Goal: Navigation & Orientation: Find specific page/section

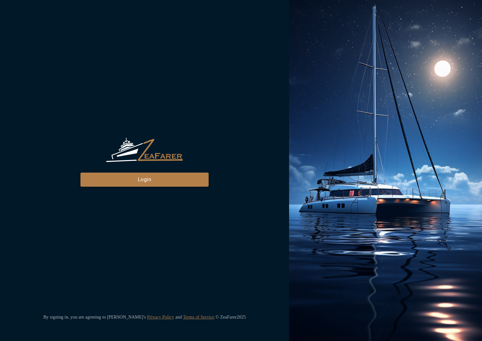
click at [179, 185] on button "Login" at bounding box center [144, 179] width 128 height 14
click at [155, 171] on div "ZeaFarer Login" at bounding box center [144, 161] width 128 height 49
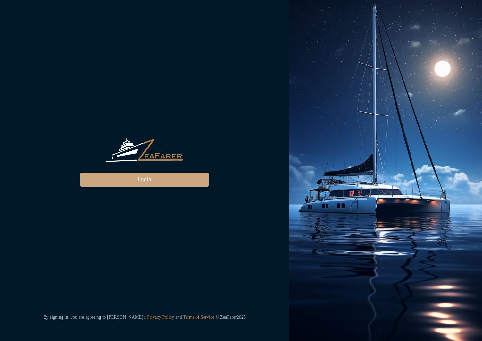
click at [153, 179] on button "Login" at bounding box center [144, 179] width 128 height 14
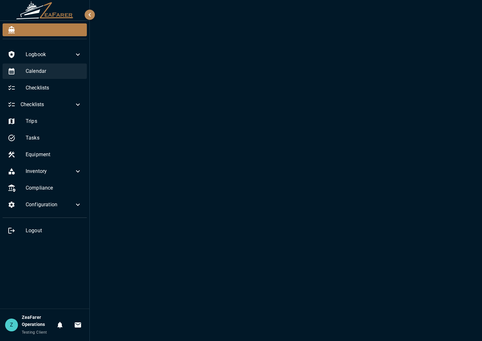
click at [37, 65] on div "Calendar" at bounding box center [45, 70] width 84 height 15
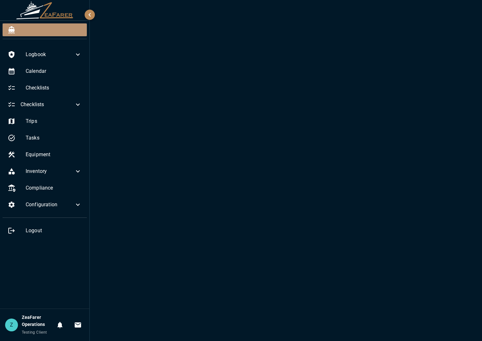
click at [43, 27] on div at bounding box center [45, 29] width 84 height 13
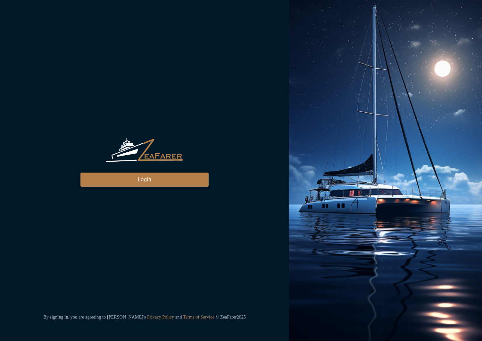
click at [152, 183] on button "Login" at bounding box center [144, 179] width 128 height 14
click at [158, 176] on button "Login" at bounding box center [144, 179] width 128 height 14
click at [161, 178] on button "Login" at bounding box center [144, 179] width 128 height 14
click at [147, 49] on div "ZeaFarer Login By signing in, you are agreeing to [PERSON_NAME]'s Privacy Polic…" at bounding box center [144, 170] width 289 height 341
click at [165, 186] on div "ZeaFarer Login By signing in, you are agreeing to Zeafarer's Privacy Policy and…" at bounding box center [144, 170] width 289 height 341
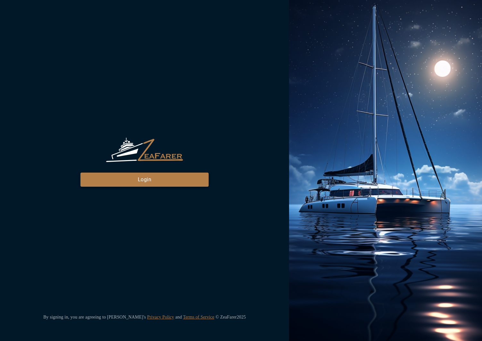
click at [167, 180] on button "Login" at bounding box center [144, 179] width 128 height 14
click at [1, 33] on div "ZeaFarer Login By signing in, you are agreeing to Zeafarer's Privacy Policy and…" at bounding box center [144, 170] width 289 height 341
click at [116, 177] on button "Login" at bounding box center [144, 179] width 128 height 14
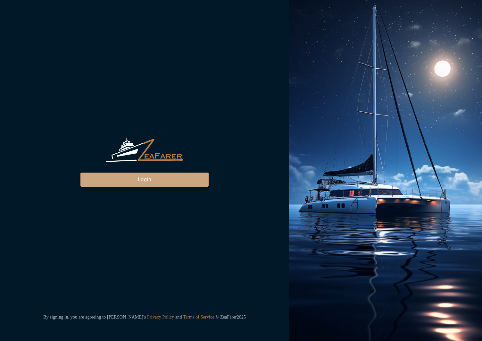
click at [131, 175] on button "Login" at bounding box center [144, 179] width 128 height 14
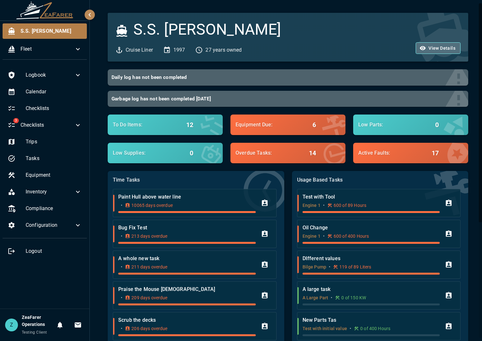
click at [430, 45] on button "View Details" at bounding box center [438, 48] width 45 height 12
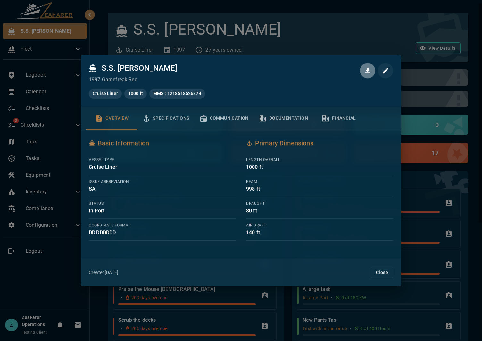
click at [367, 70] on icon "button" at bounding box center [367, 70] width 4 height 5
